Goal: Check status: Check status

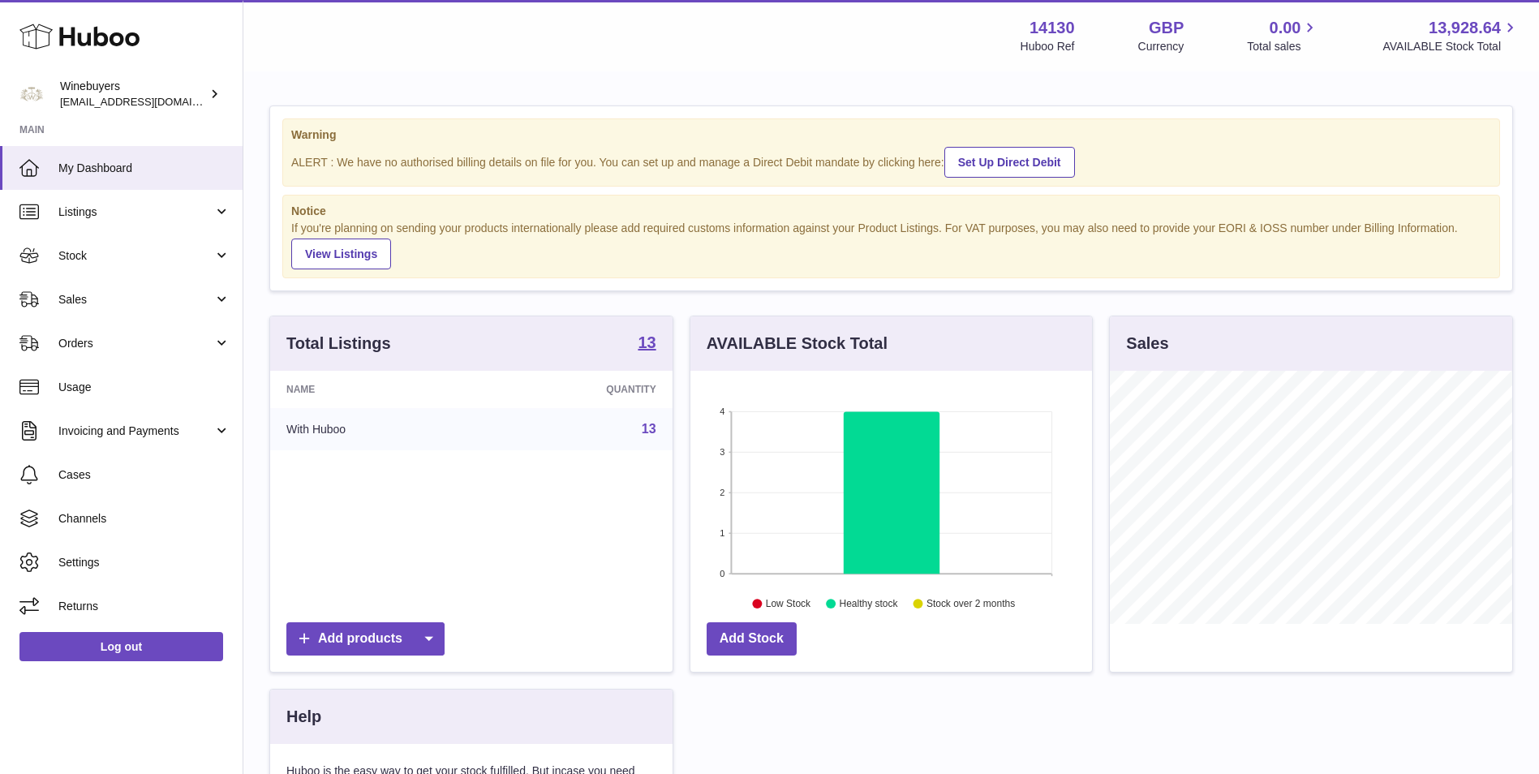
scroll to position [253, 402]
click at [124, 221] on link "Listings" at bounding box center [121, 212] width 243 height 44
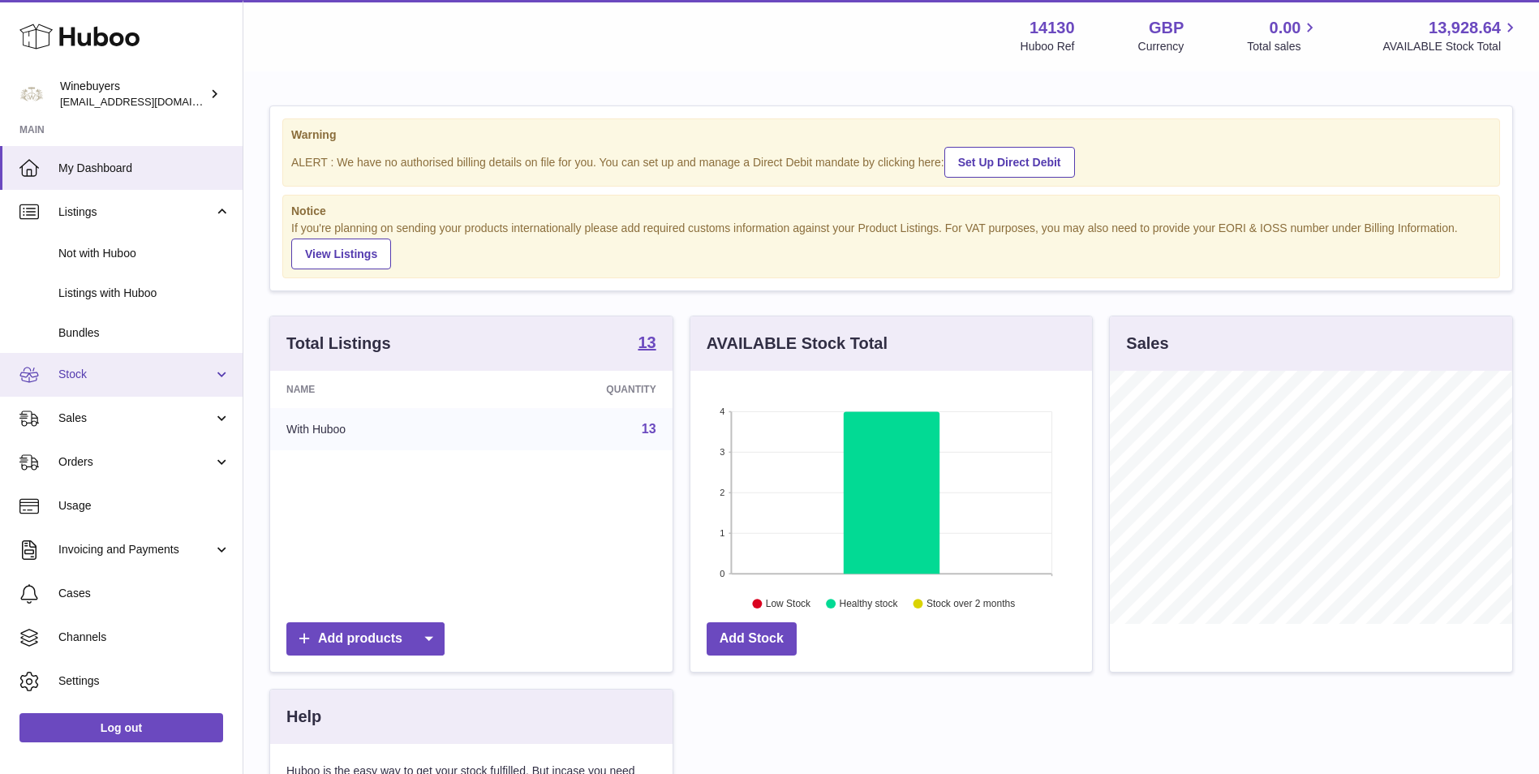
click at [125, 373] on span "Stock" at bounding box center [135, 374] width 155 height 15
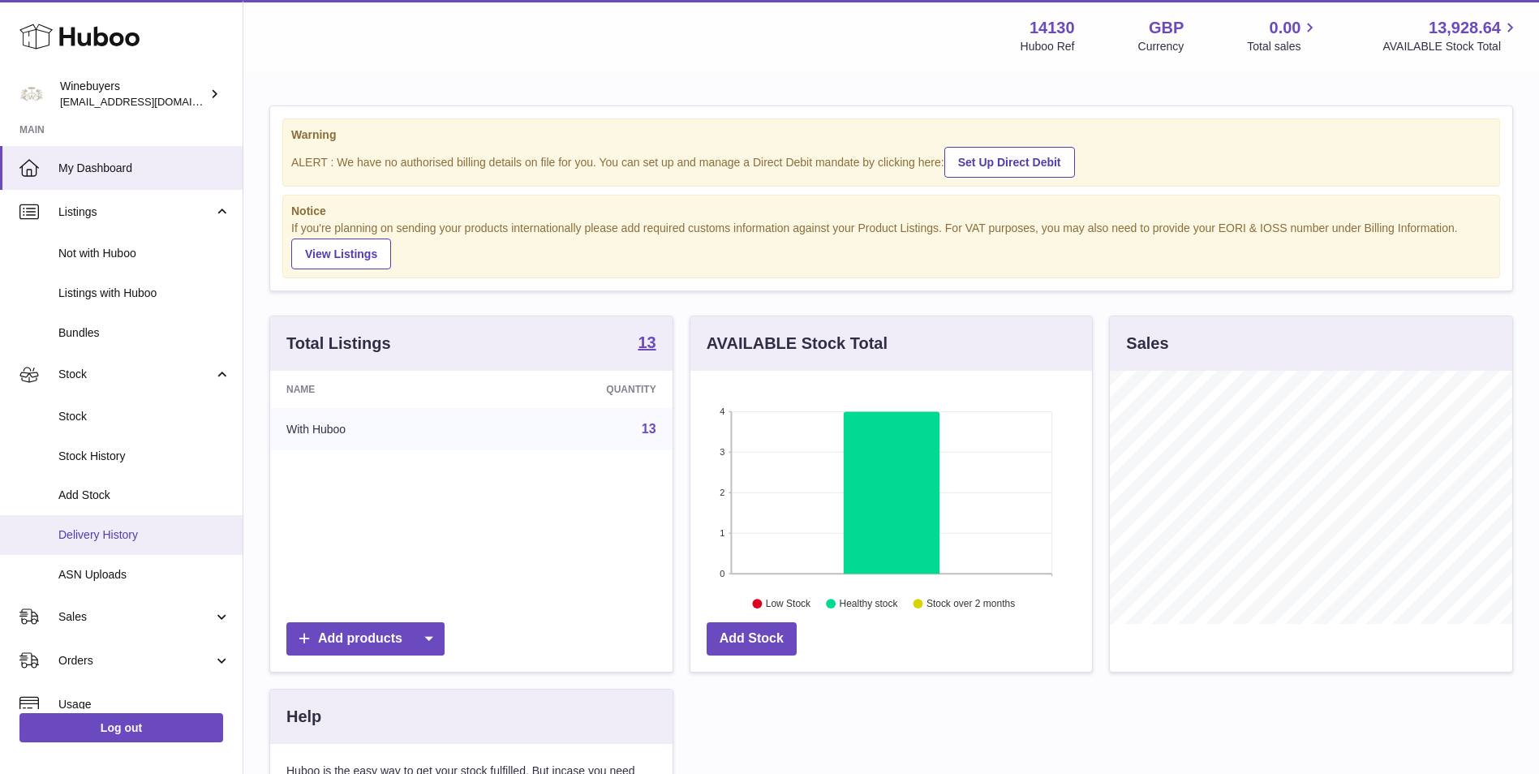
click at [136, 530] on span "Delivery History" at bounding box center [144, 534] width 172 height 15
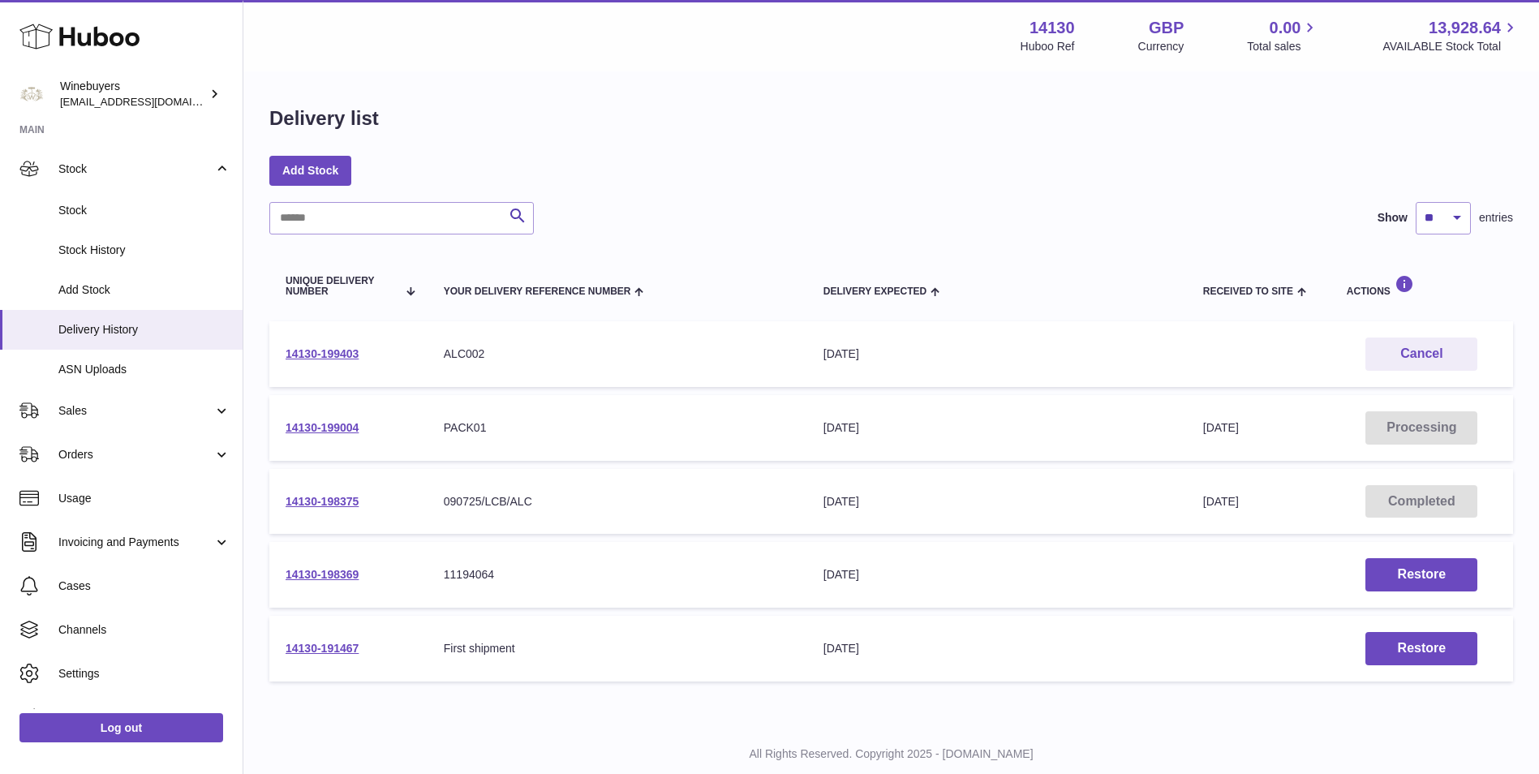
scroll to position [117, 0]
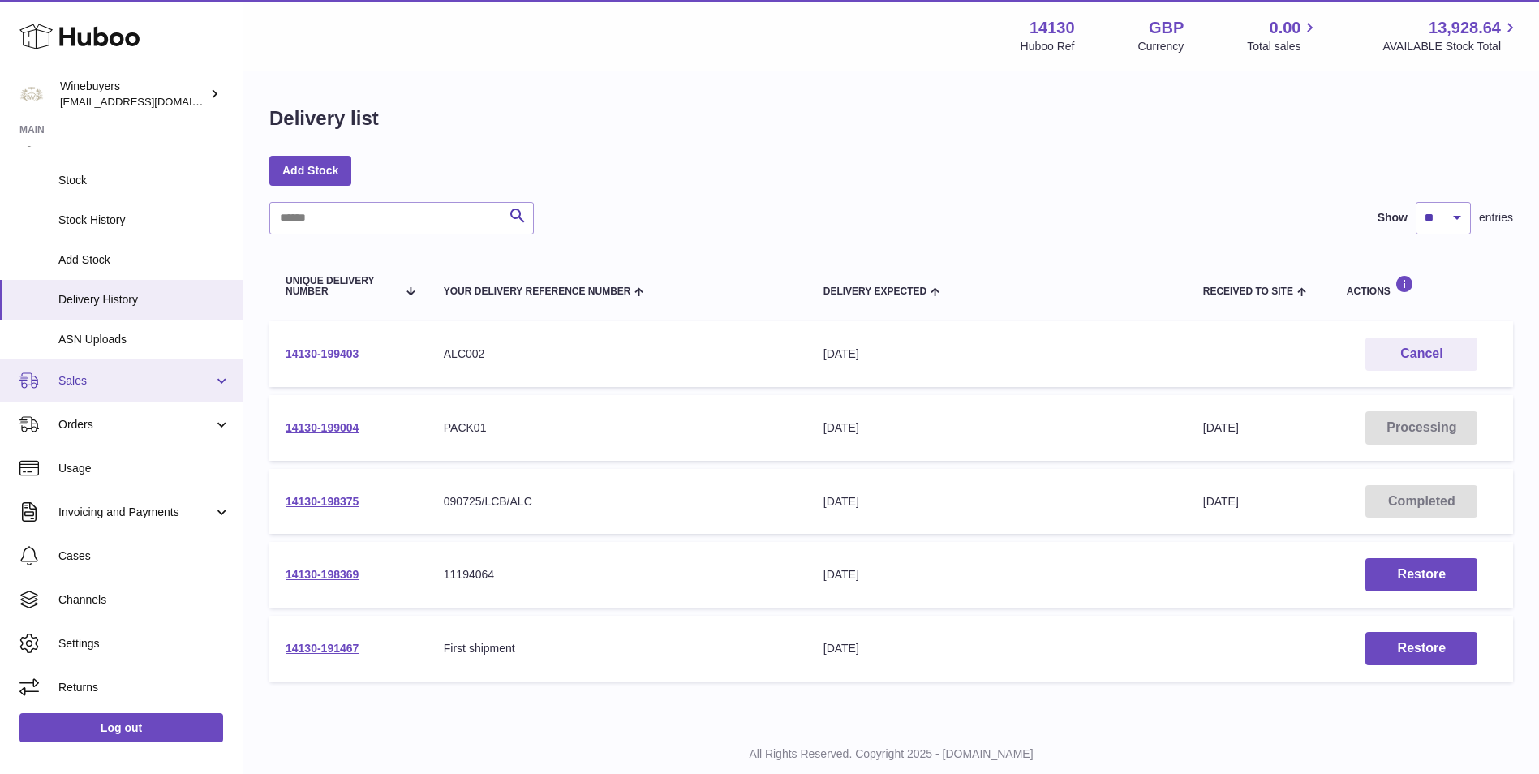
click at [132, 385] on span "Sales" at bounding box center [135, 380] width 155 height 15
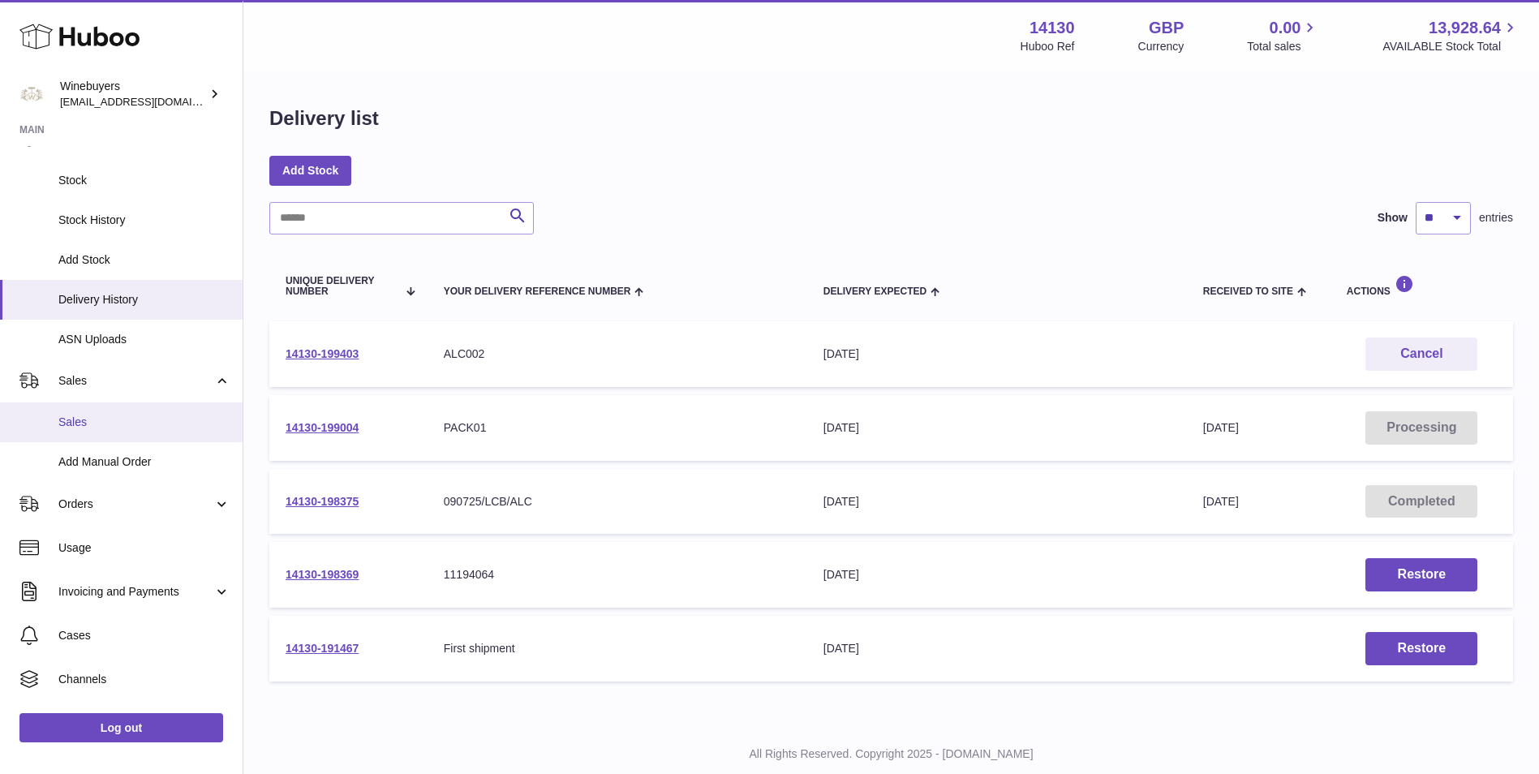
click at [119, 428] on span "Sales" at bounding box center [144, 422] width 172 height 15
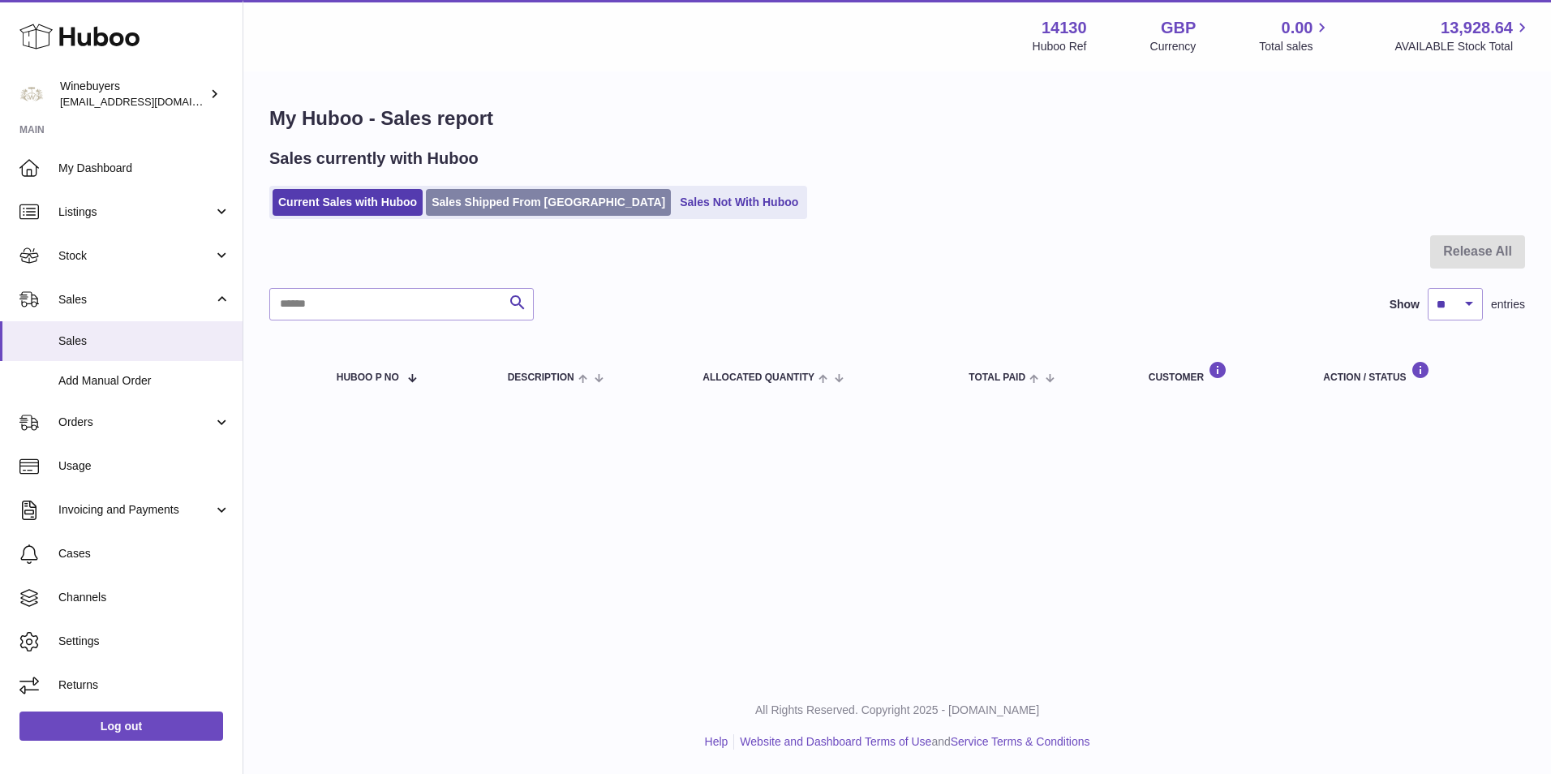
click at [561, 192] on link "Sales Shipped From Huboo" at bounding box center [548, 202] width 245 height 27
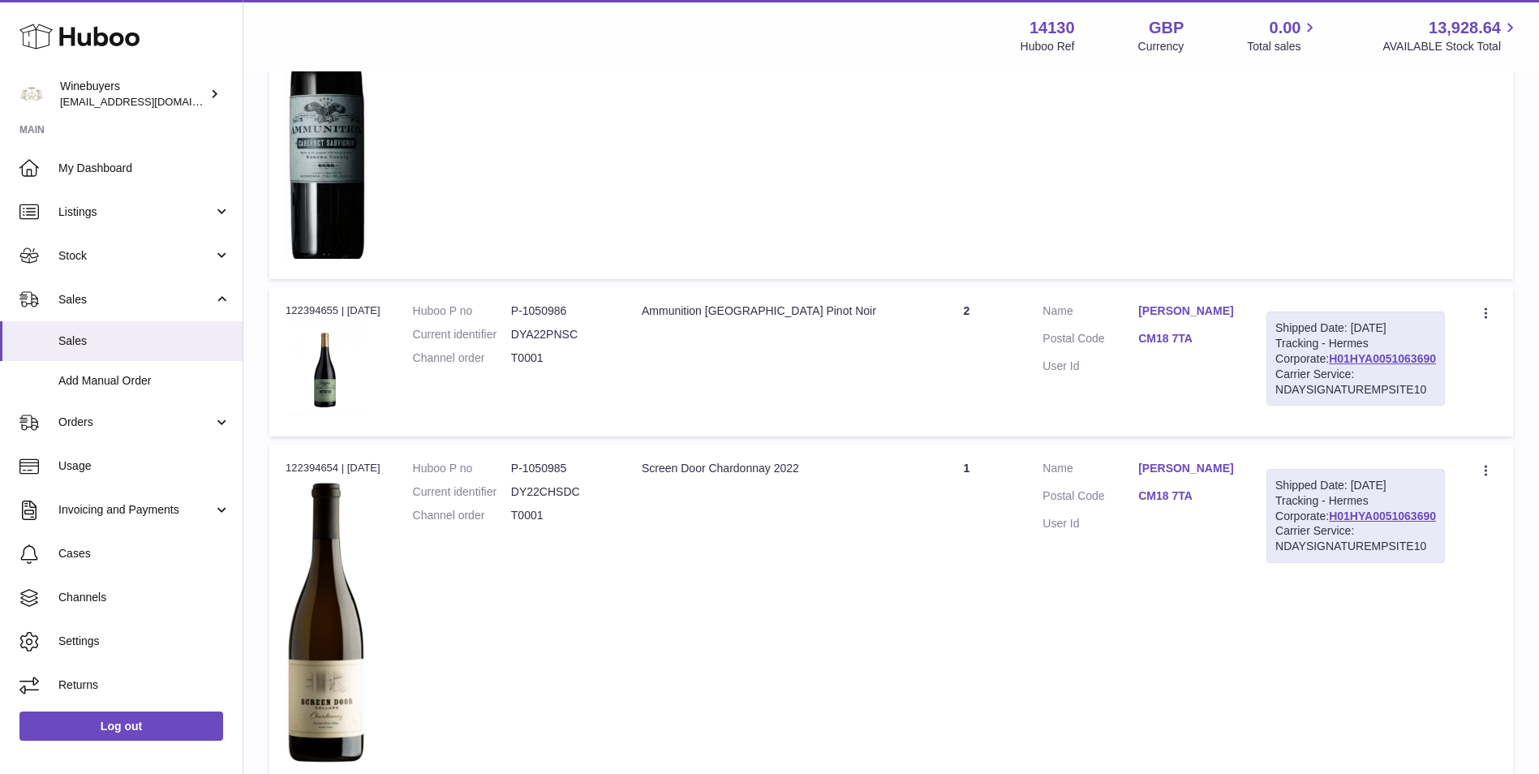
scroll to position [2298, 0]
